Goal: Task Accomplishment & Management: Manage account settings

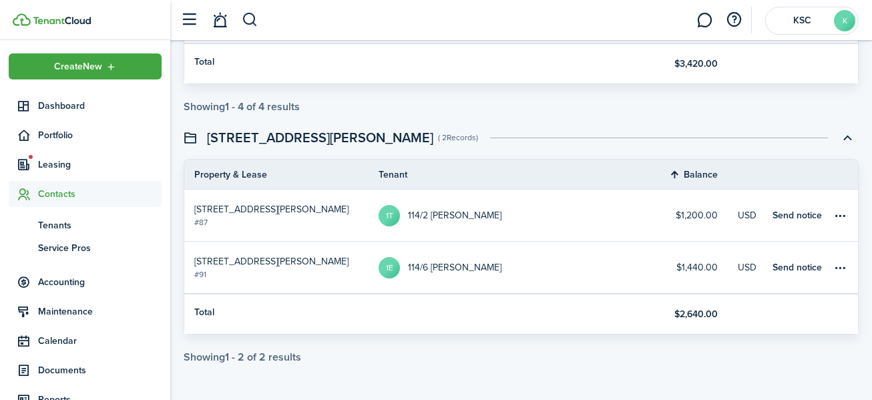
scroll to position [1, 0]
click at [59, 222] on span "Tenants" at bounding box center [100, 225] width 124 height 14
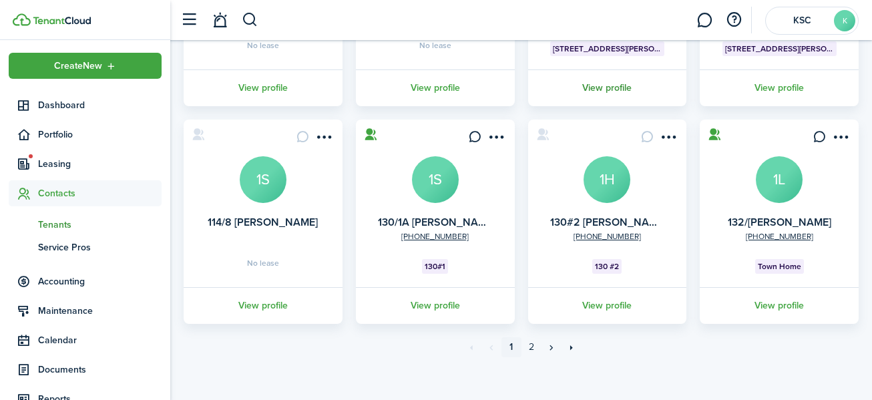
scroll to position [467, 0]
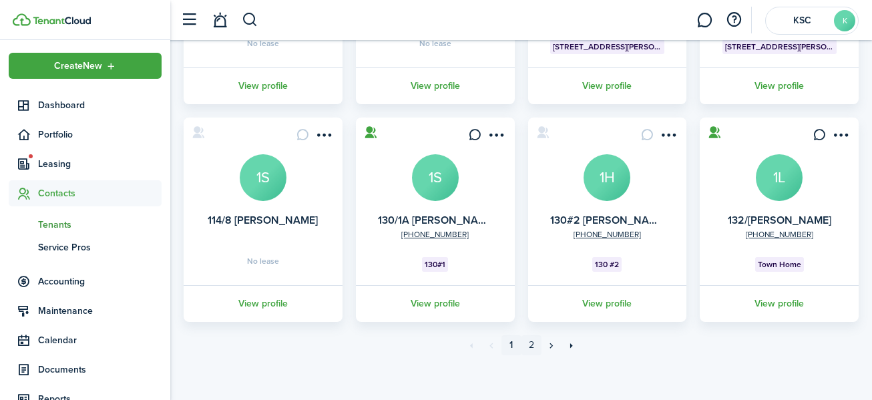
click at [529, 342] on link "2" at bounding box center [531, 345] width 20 height 20
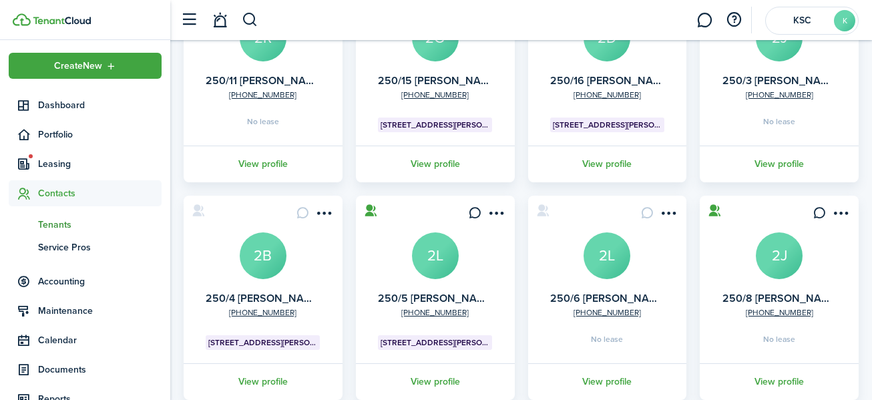
scroll to position [200, 0]
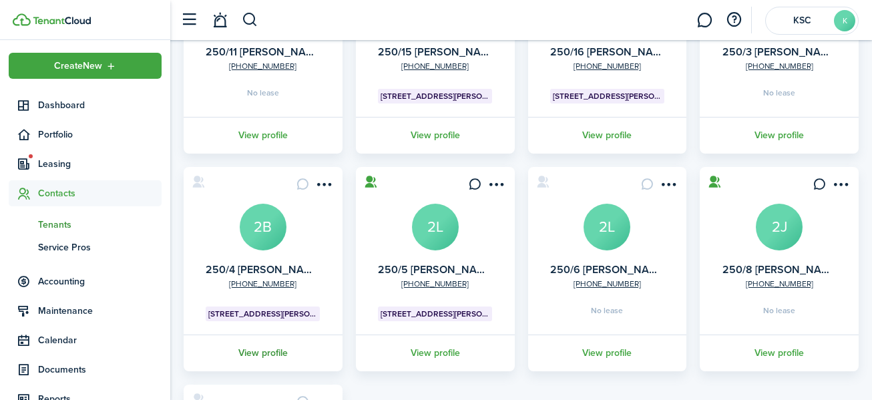
click at [262, 349] on link "View profile" at bounding box center [263, 352] width 163 height 37
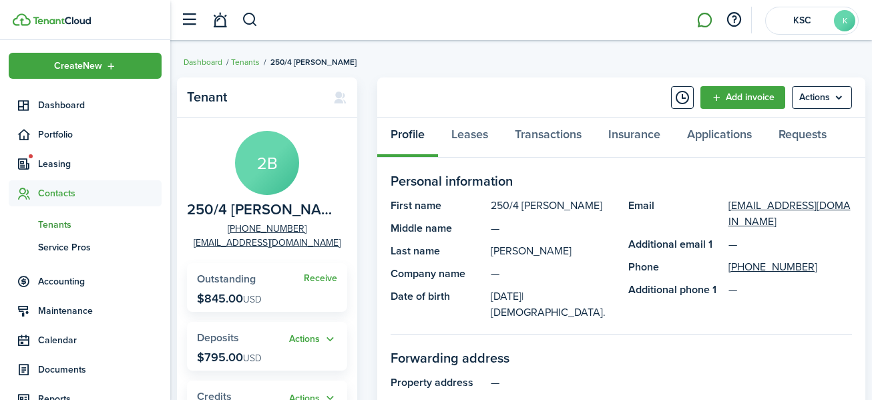
click at [704, 17] on link at bounding box center [704, 20] width 25 height 34
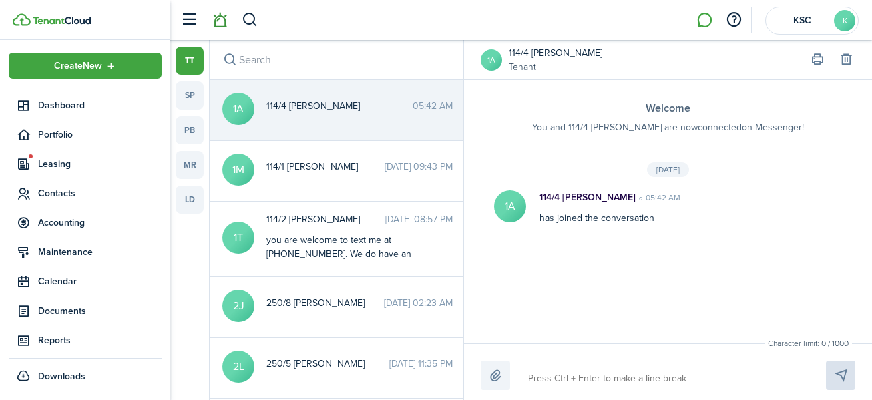
click at [218, 19] on link at bounding box center [219, 20] width 25 height 34
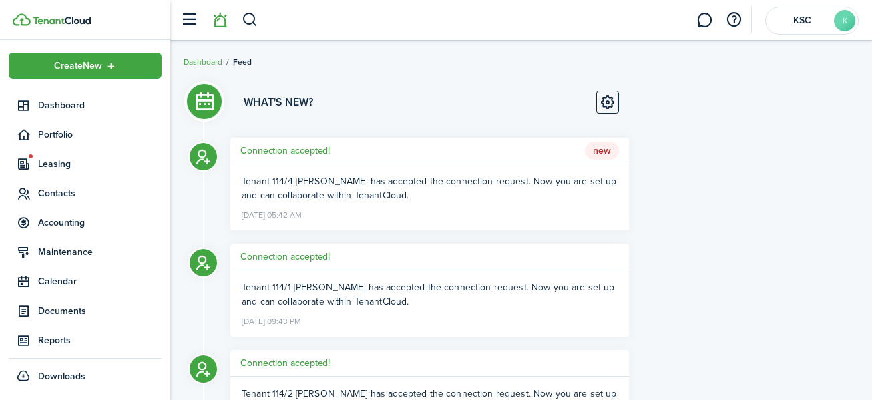
click at [603, 143] on span "New" at bounding box center [602, 151] width 34 height 19
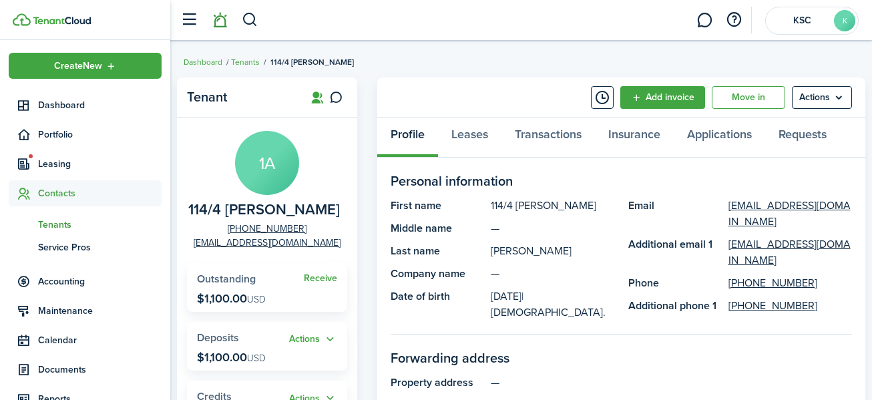
click at [217, 21] on link at bounding box center [219, 20] width 25 height 34
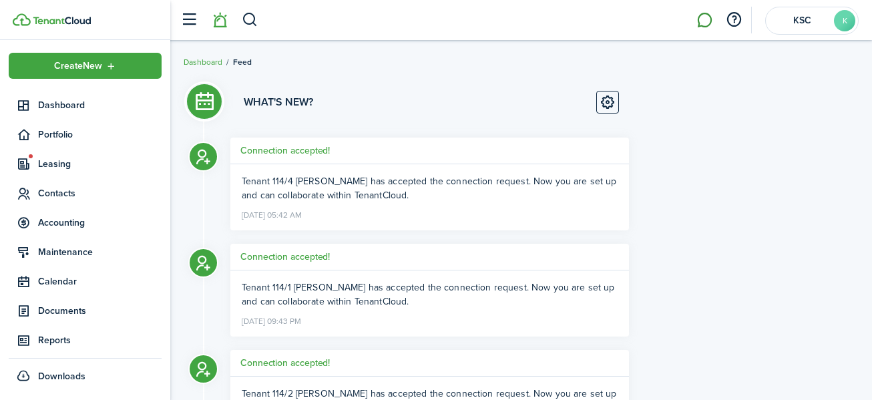
click at [706, 19] on link at bounding box center [704, 20] width 25 height 34
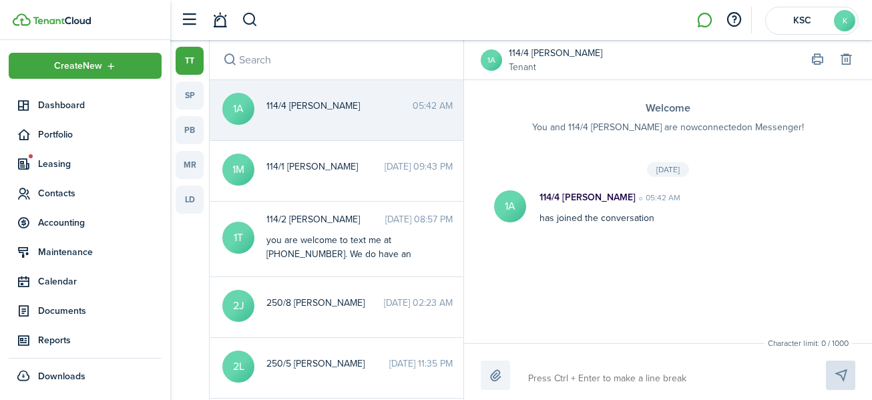
click at [704, 19] on li at bounding box center [704, 20] width 31 height 34
click at [232, 57] on button "button" at bounding box center [229, 60] width 19 height 19
click at [290, 59] on input "search" at bounding box center [337, 59] width 254 height 39
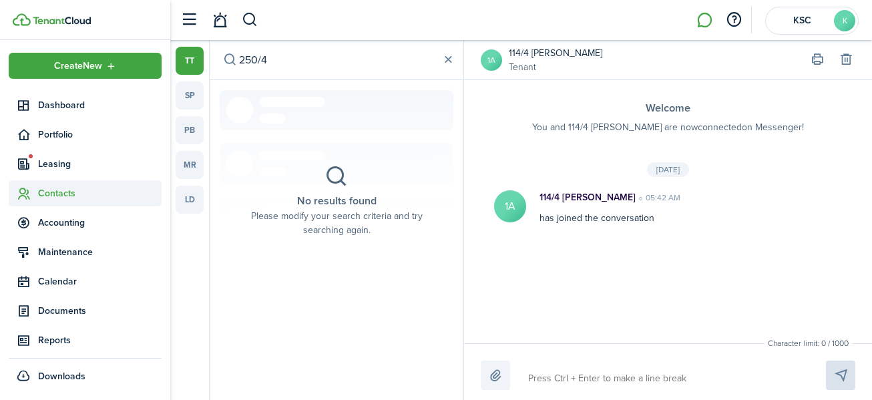
type input "250/4"
click at [51, 191] on span "Contacts" at bounding box center [100, 193] width 124 height 14
click at [58, 222] on span "Tenants" at bounding box center [100, 225] width 124 height 14
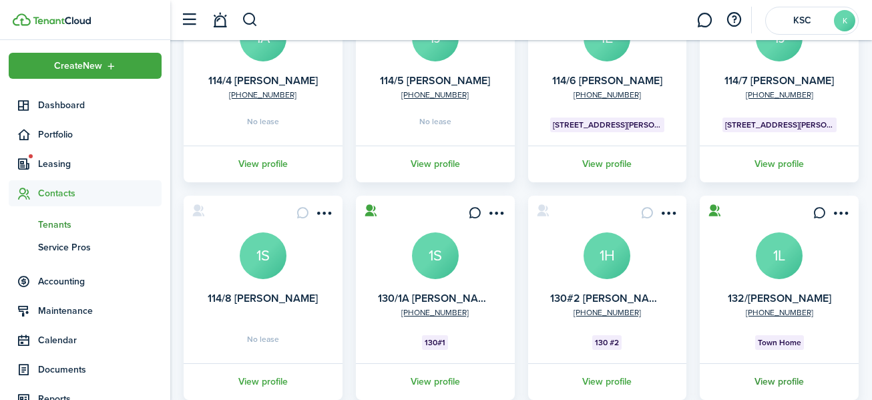
scroll to position [473, 0]
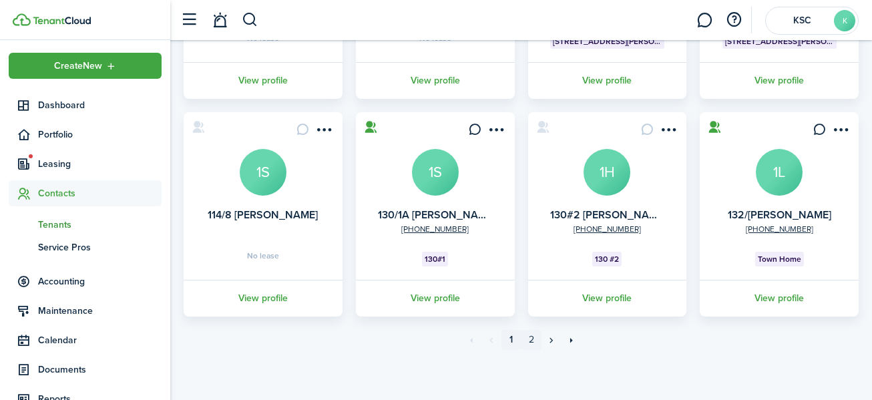
click at [531, 336] on link "2" at bounding box center [531, 340] width 20 height 20
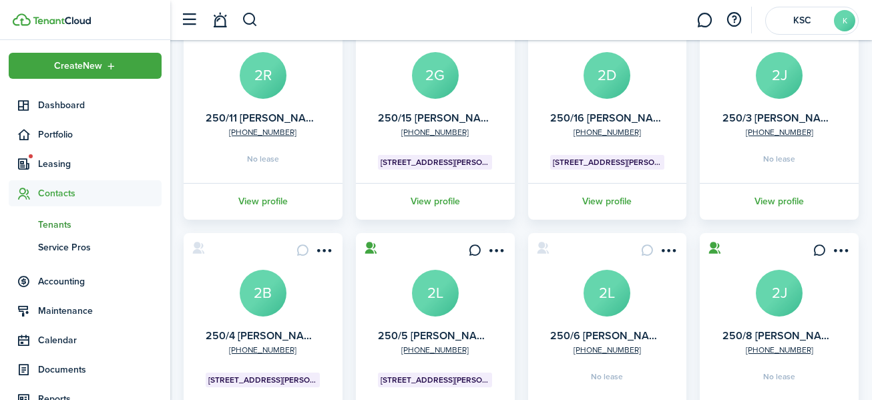
scroll to position [200, 0]
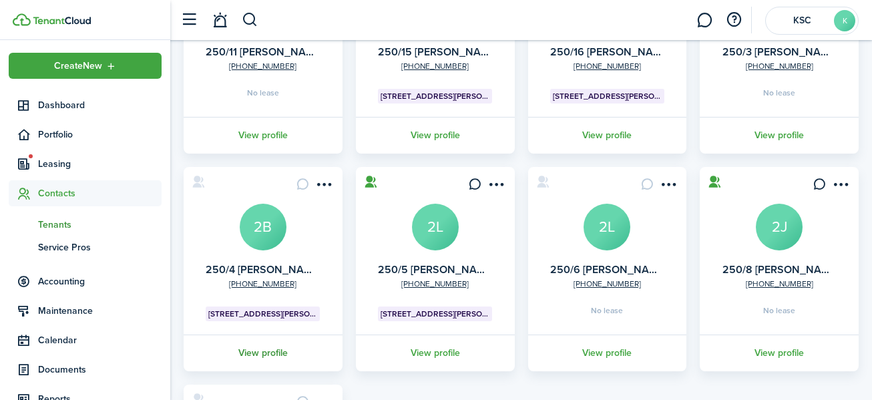
click at [260, 348] on link "View profile" at bounding box center [263, 352] width 163 height 37
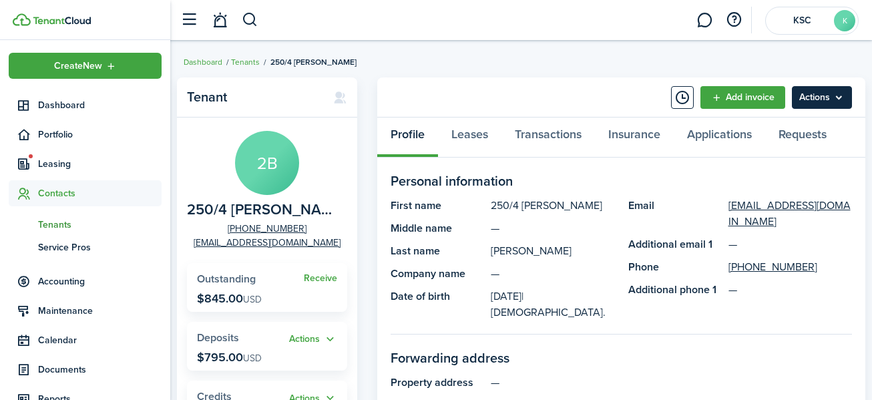
click at [820, 92] on menu-btn "Actions" at bounding box center [822, 97] width 60 height 23
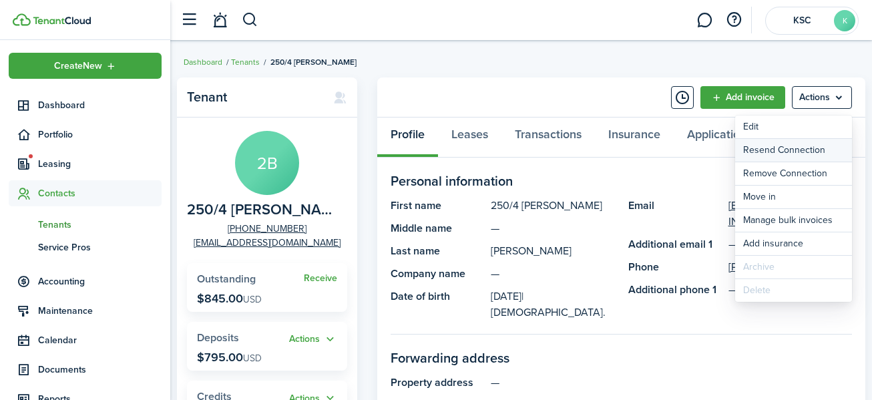
click at [796, 144] on button "Resend Connection" at bounding box center [793, 150] width 117 height 23
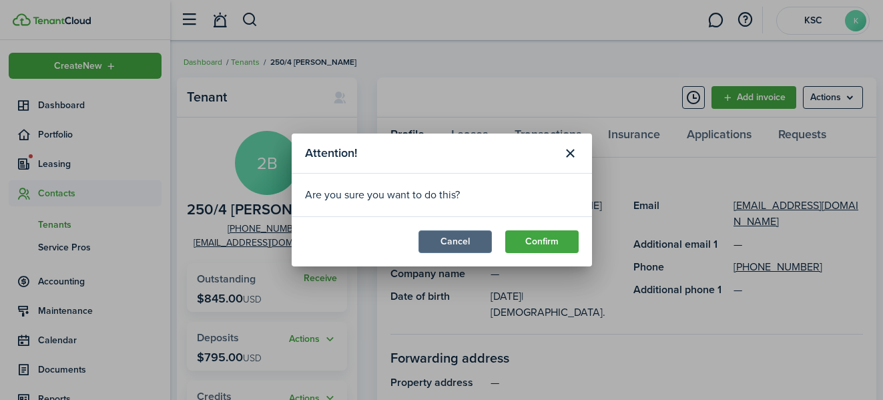
click at [459, 238] on button "Cancel" at bounding box center [455, 241] width 73 height 23
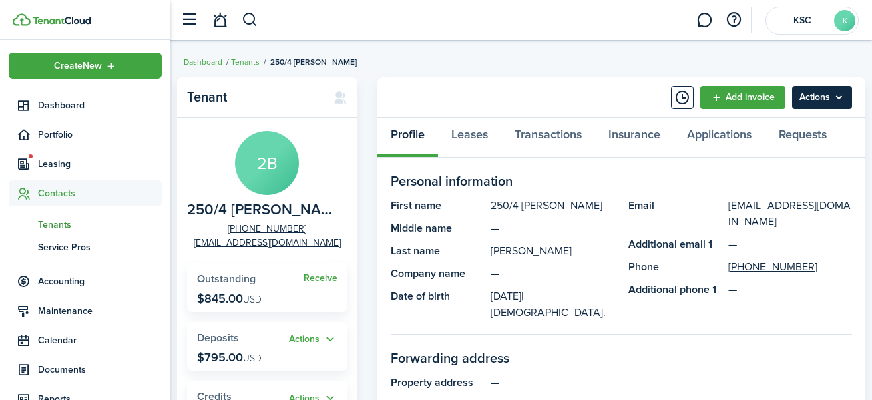
click at [829, 97] on menu-btn "Actions" at bounding box center [822, 97] width 60 height 23
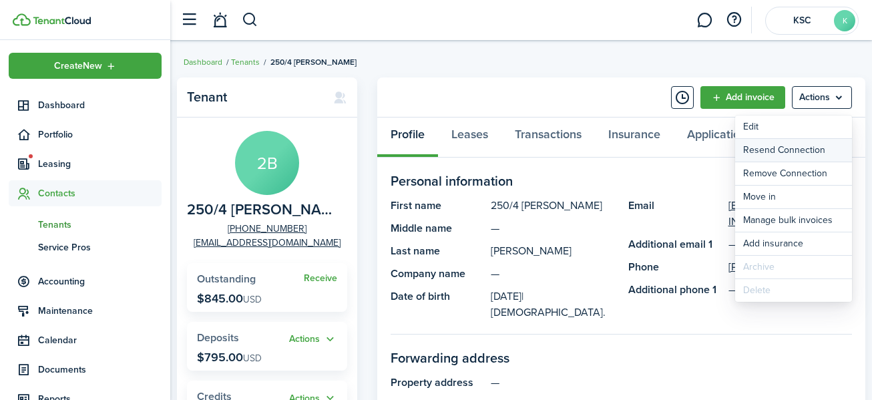
click at [804, 150] on button "Resend Connection" at bounding box center [793, 150] width 117 height 23
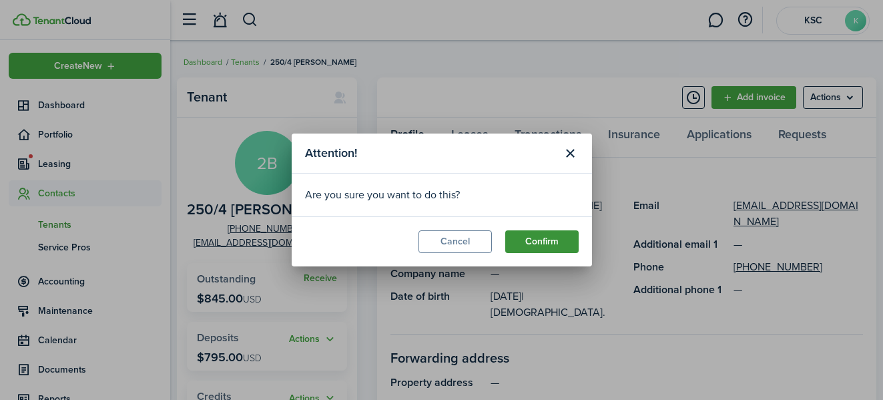
click at [552, 237] on button "Confirm" at bounding box center [541, 241] width 73 height 23
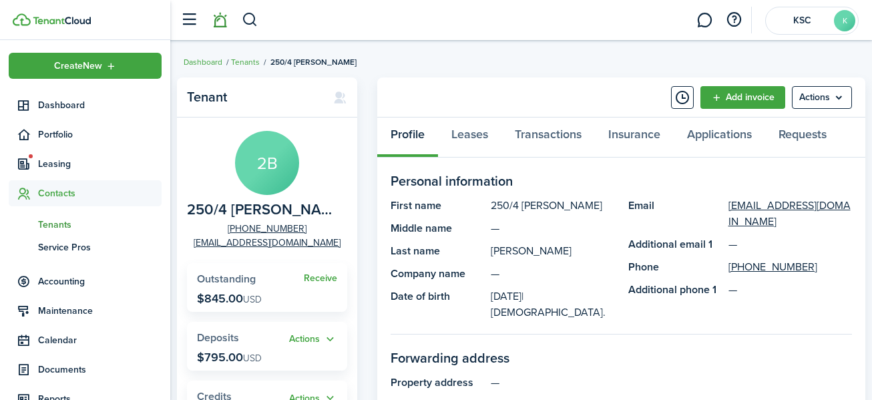
click at [218, 19] on link at bounding box center [219, 20] width 25 height 34
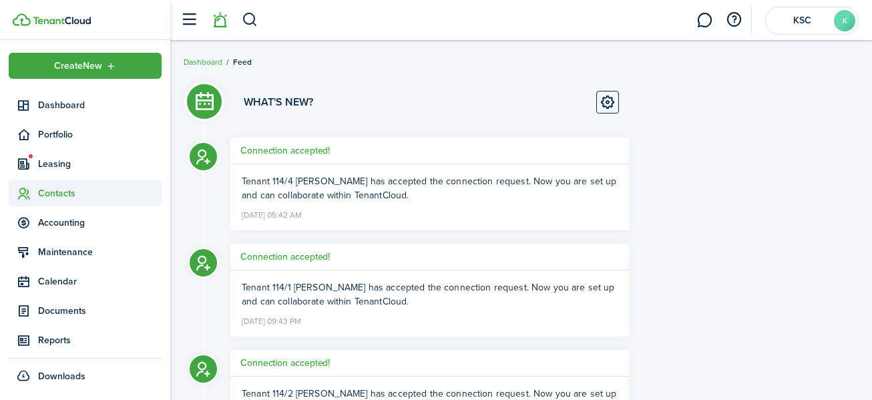
click at [56, 190] on span "Contacts" at bounding box center [100, 193] width 124 height 14
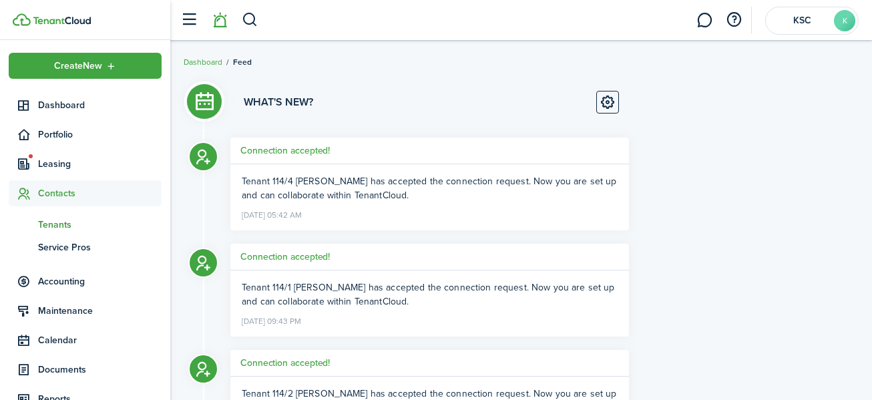
click at [63, 222] on span "Tenants" at bounding box center [100, 225] width 124 height 14
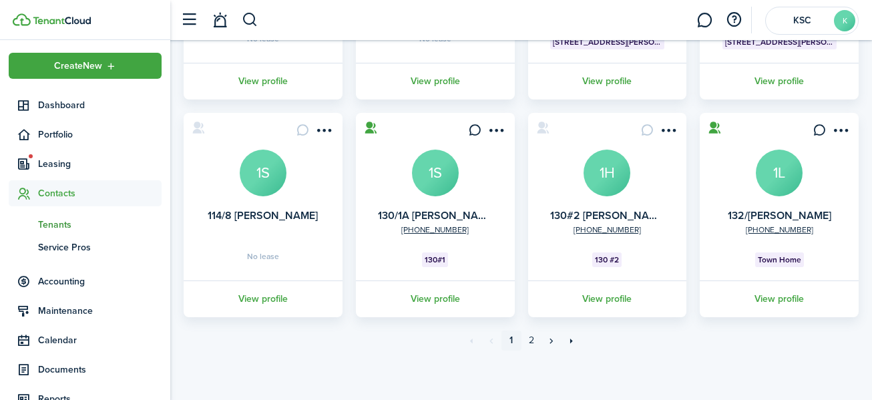
scroll to position [473, 0]
click at [528, 338] on link "2" at bounding box center [531, 340] width 20 height 20
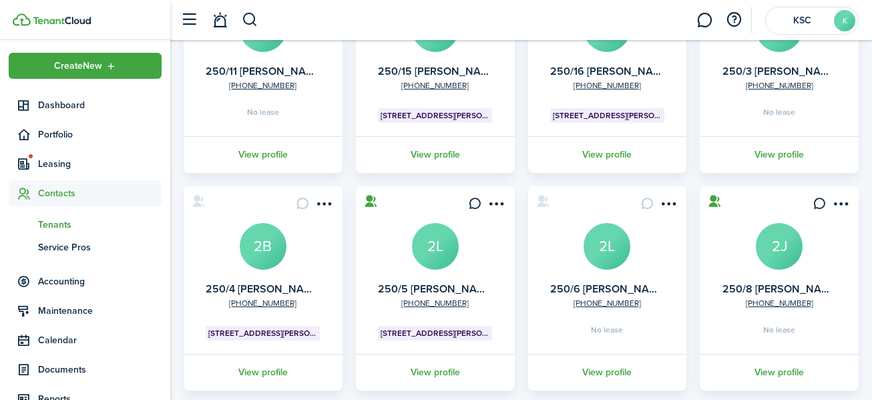
scroll to position [200, 0]
